Goal: Task Accomplishment & Management: Use online tool/utility

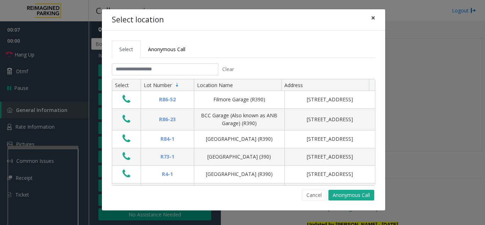
click at [373, 18] on span "×" at bounding box center [373, 18] width 4 height 10
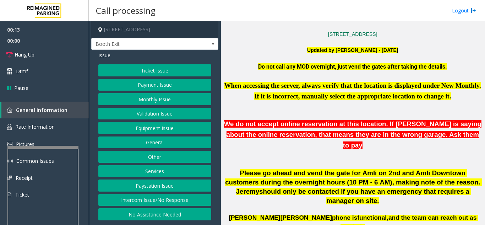
scroll to position [213, 0]
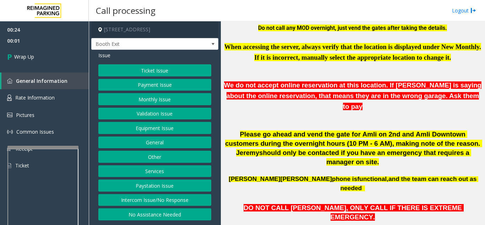
click at [147, 124] on button "Equipment Issue" at bounding box center [154, 128] width 113 height 12
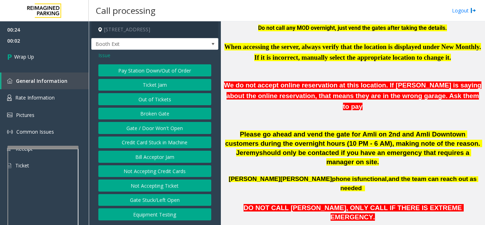
click at [146, 131] on button "Gate / Door Won't Open" at bounding box center [154, 128] width 113 height 12
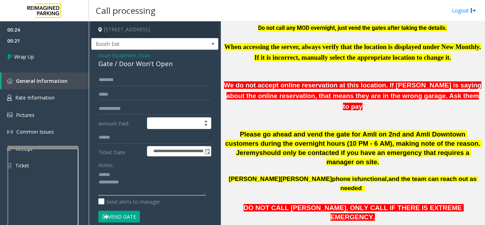
click at [119, 173] on textarea at bounding box center [151, 182] width 107 height 27
drag, startPoint x: 118, startPoint y: 66, endPoint x: 178, endPoint y: 67, distance: 60.4
click at [178, 67] on div "Gate / Door Won't Open" at bounding box center [154, 64] width 113 height 10
click at [151, 185] on textarea at bounding box center [151, 182] width 107 height 27
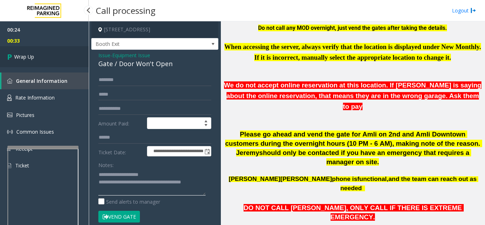
type textarea "**********"
click at [51, 51] on link "Wrap Up" at bounding box center [44, 56] width 89 height 21
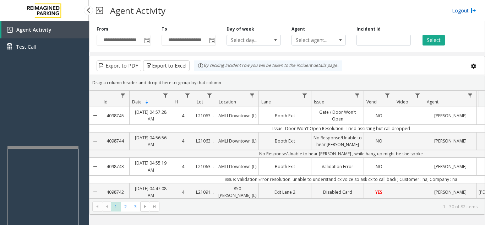
click at [453, 11] on link "Logout" at bounding box center [464, 10] width 24 height 7
